Goal: Task Accomplishment & Management: Manage account settings

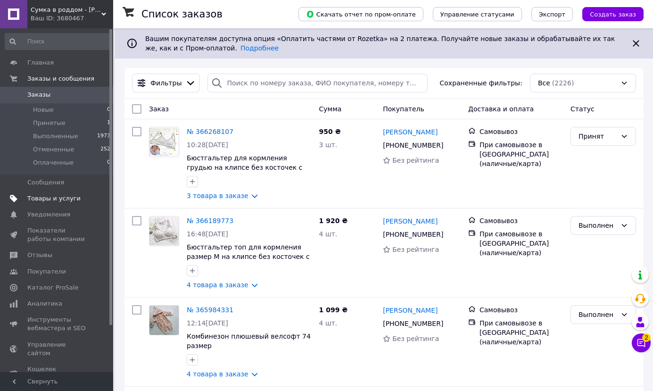
click at [60, 202] on span "Товары и услуги" at bounding box center [53, 198] width 53 height 8
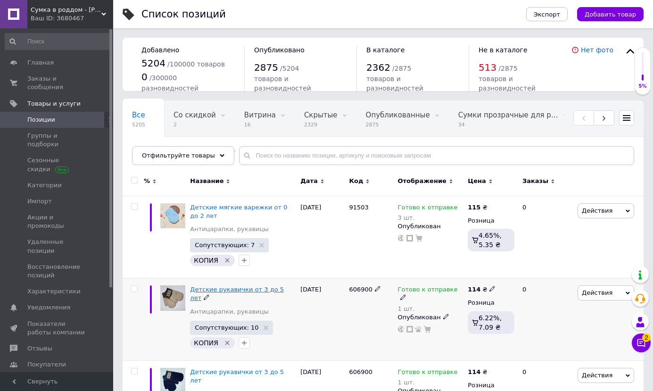
click at [237, 288] on span "Детские рукавички от 3 до 5 лет" at bounding box center [237, 294] width 94 height 16
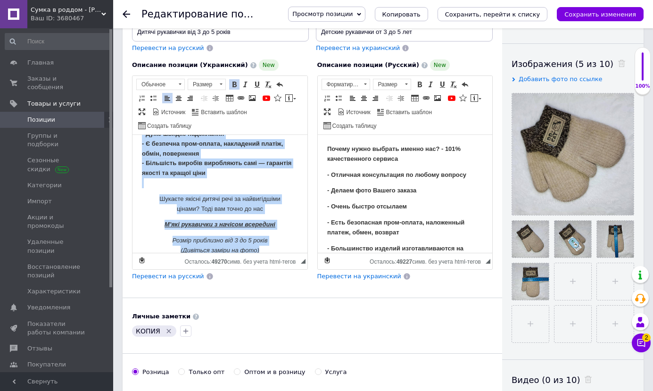
scroll to position [65, 0]
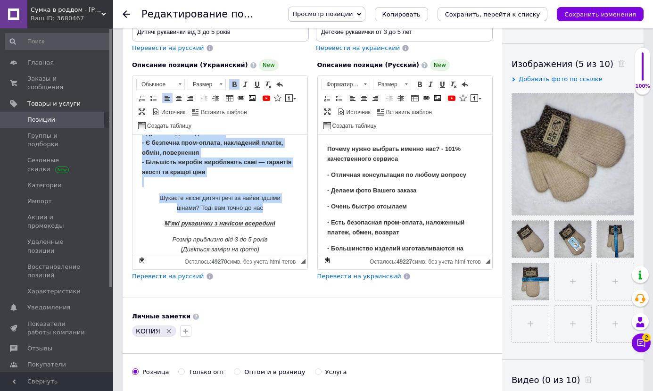
drag, startPoint x: 139, startPoint y: 144, endPoint x: 279, endPoint y: 202, distance: 152.0
click at [279, 202] on html "Чому потрібно вибрати саме нас? - 101% якісного сервісу - [PERSON_NAME] консуль…" at bounding box center [219, 229] width 175 height 318
copy body "Чому потрібно вибрати саме нас? - 101% якісного сервісу - [PERSON_NAME] консуль…"
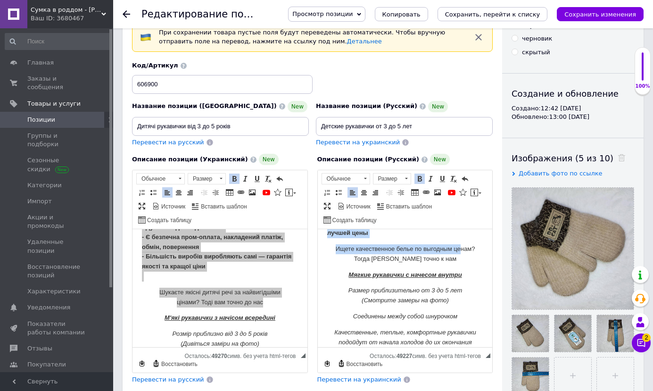
scroll to position [126, 0]
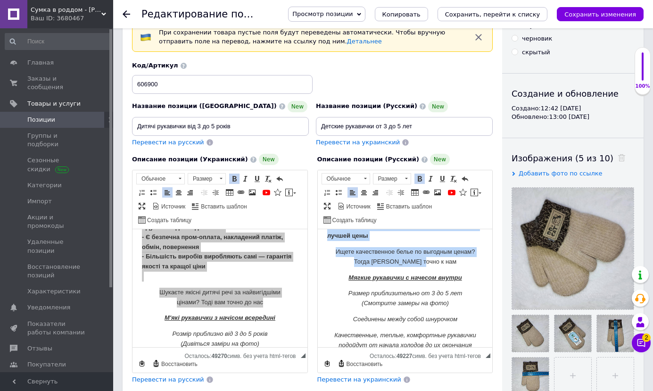
drag, startPoint x: 325, startPoint y: 238, endPoint x: 469, endPoint y: 261, distance: 145.6
click at [469, 261] on html "Почему нужно выбрать именно нас? - 101% качественного сервиса - Отличная консул…" at bounding box center [404, 272] width 175 height 339
copy body "Почему нужно выбрать именно нас? - 101% качественного сервиса - Отличная консул…"
